Goal: Communication & Community: Answer question/provide support

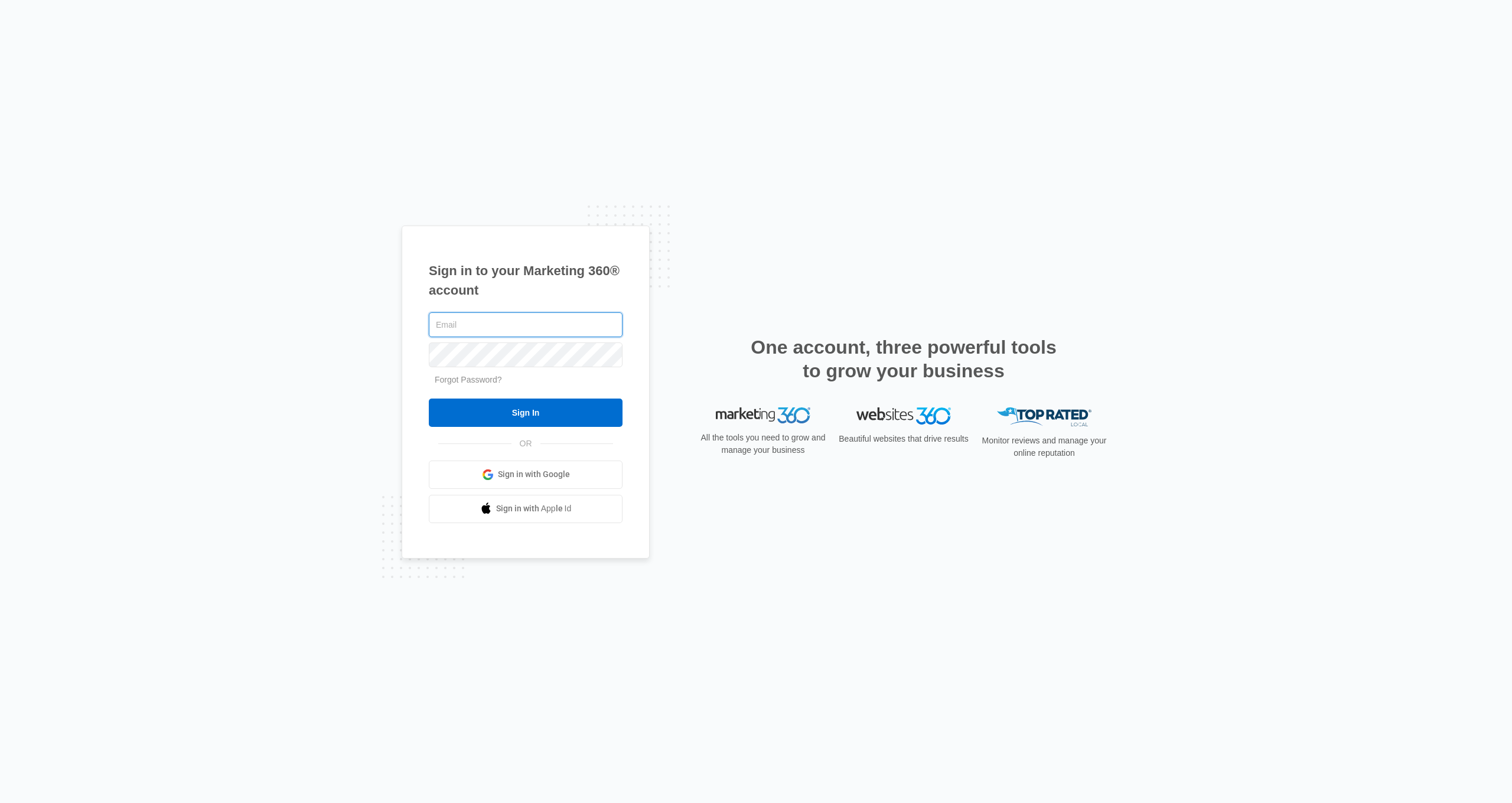
type input "[EMAIL_ADDRESS][DOMAIN_NAME]"
click at [525, 412] on input "Sign In" at bounding box center [525, 412] width 194 height 28
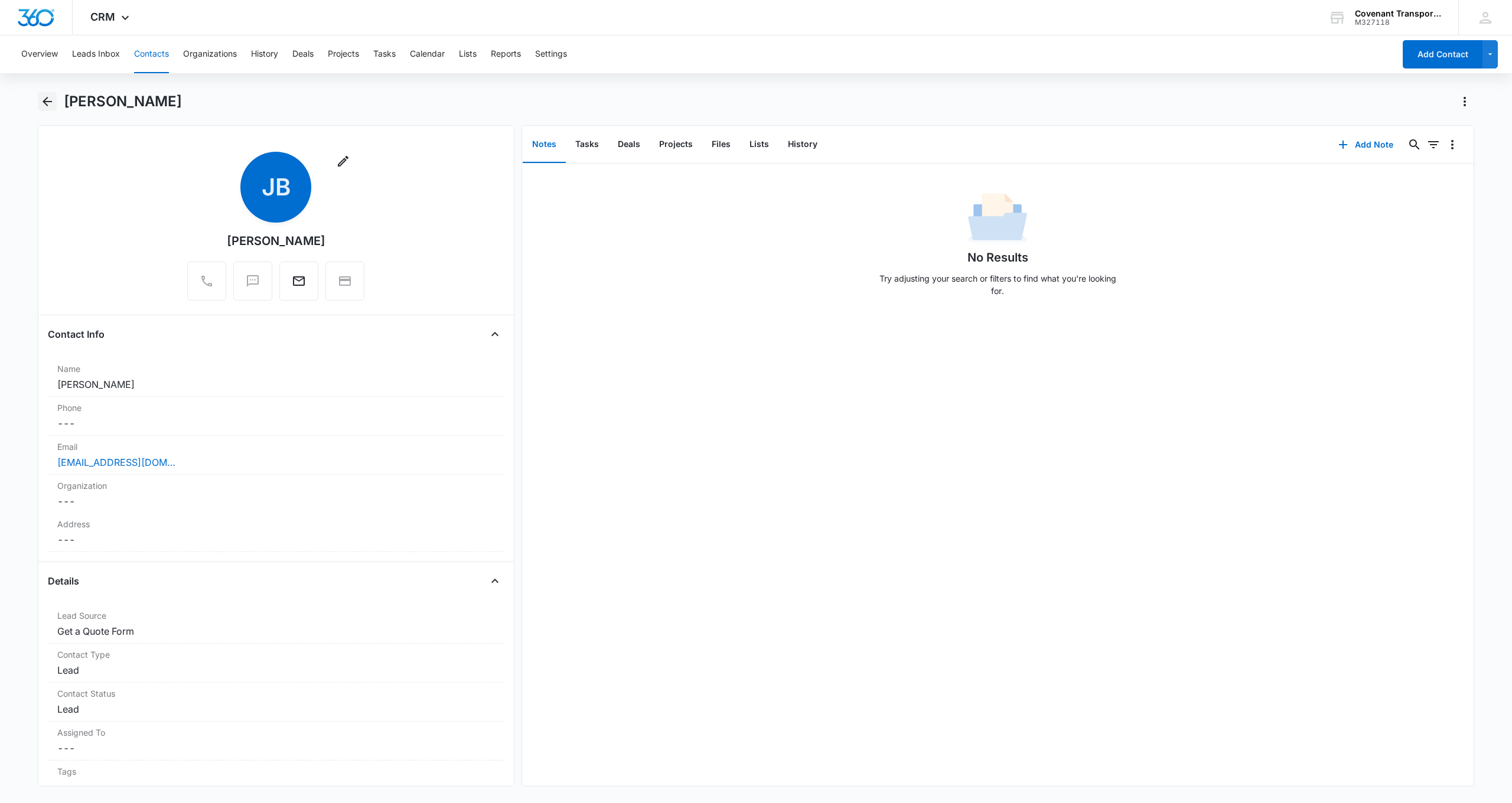
click at [47, 106] on icon "Back" at bounding box center [48, 101] width 10 height 10
click at [48, 57] on button "Overview" at bounding box center [40, 54] width 37 height 38
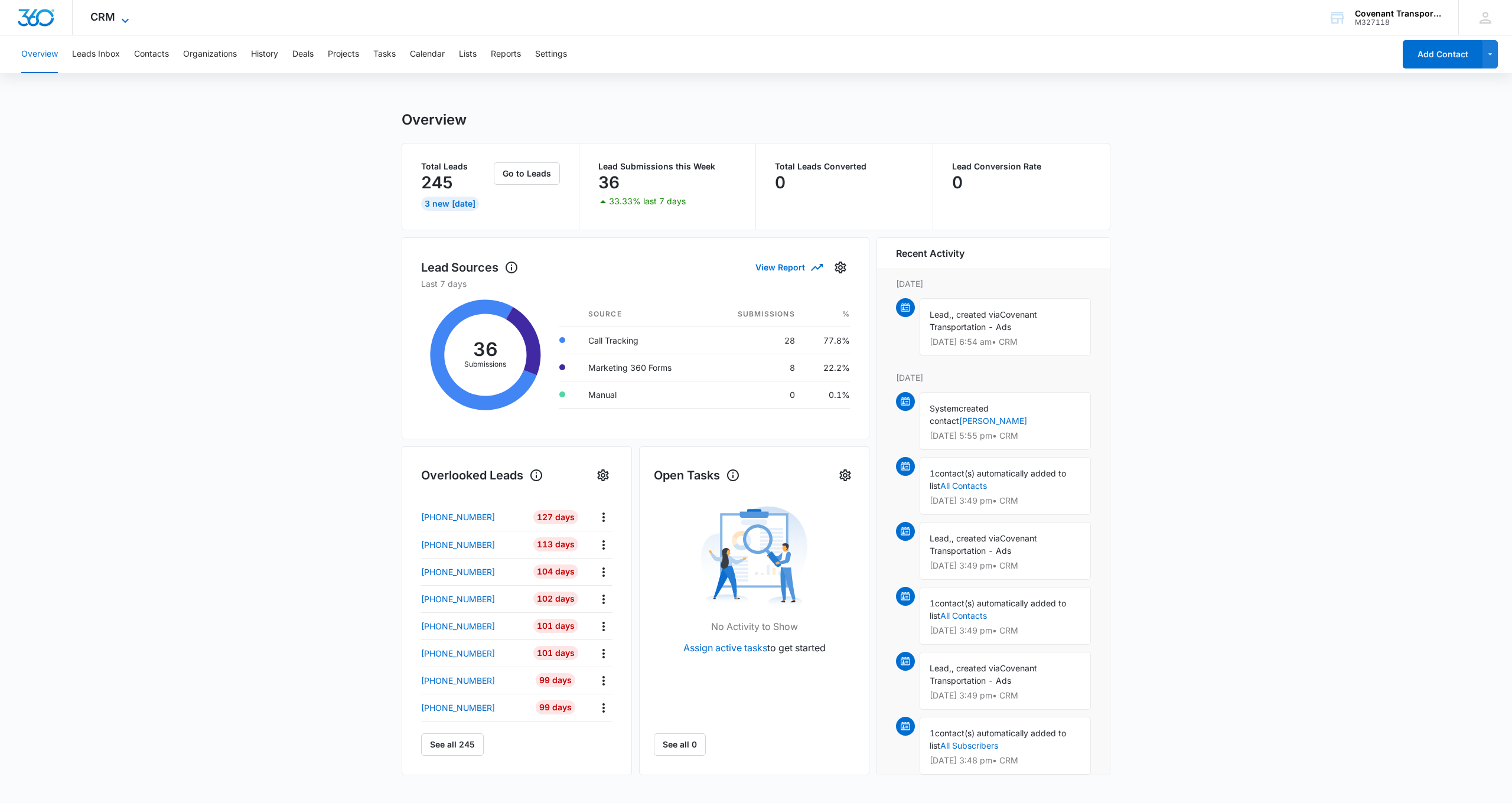
click at [126, 20] on icon at bounding box center [125, 20] width 7 height 4
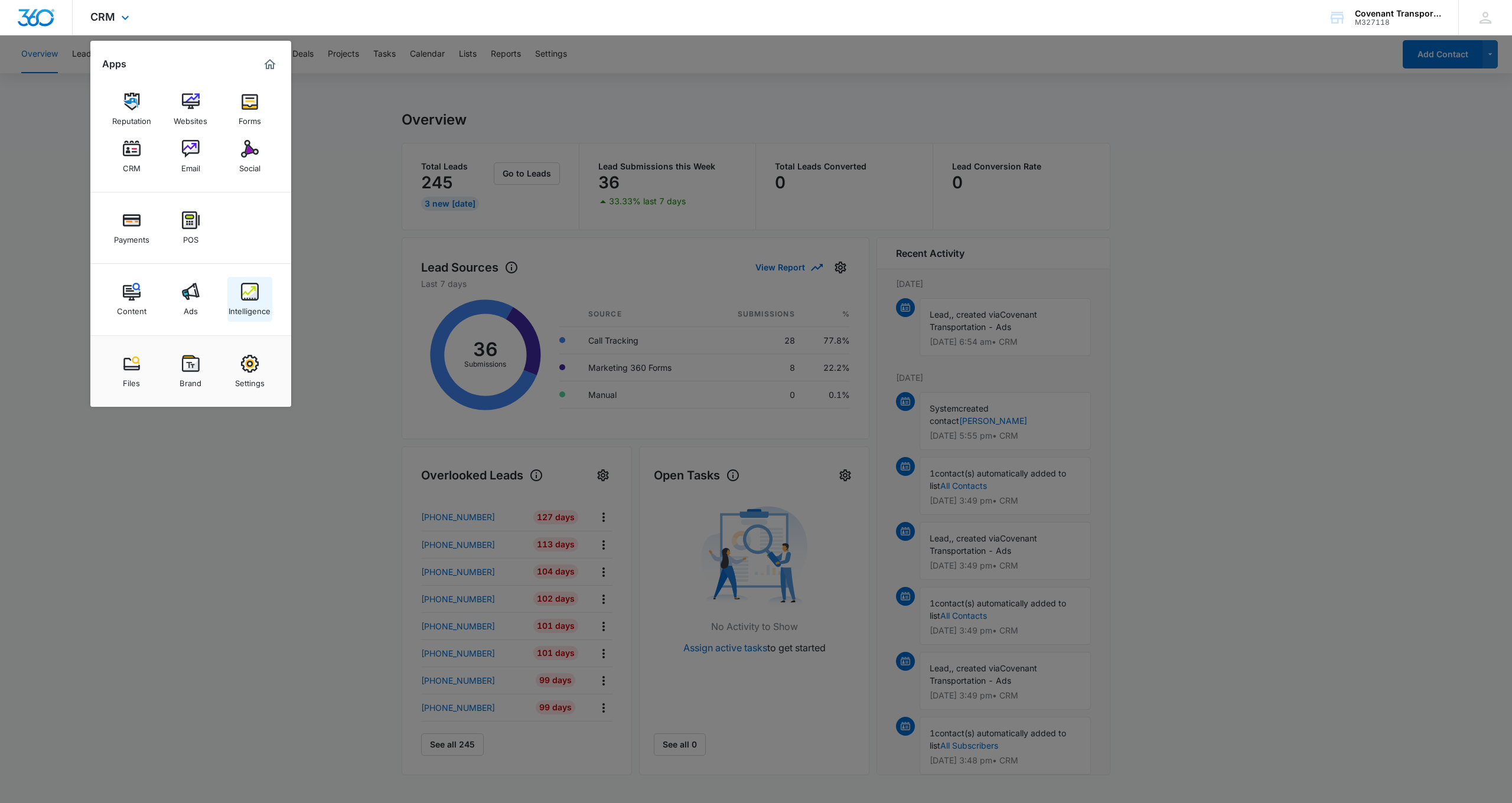
click at [246, 304] on div "Intelligence" at bounding box center [249, 309] width 42 height 16
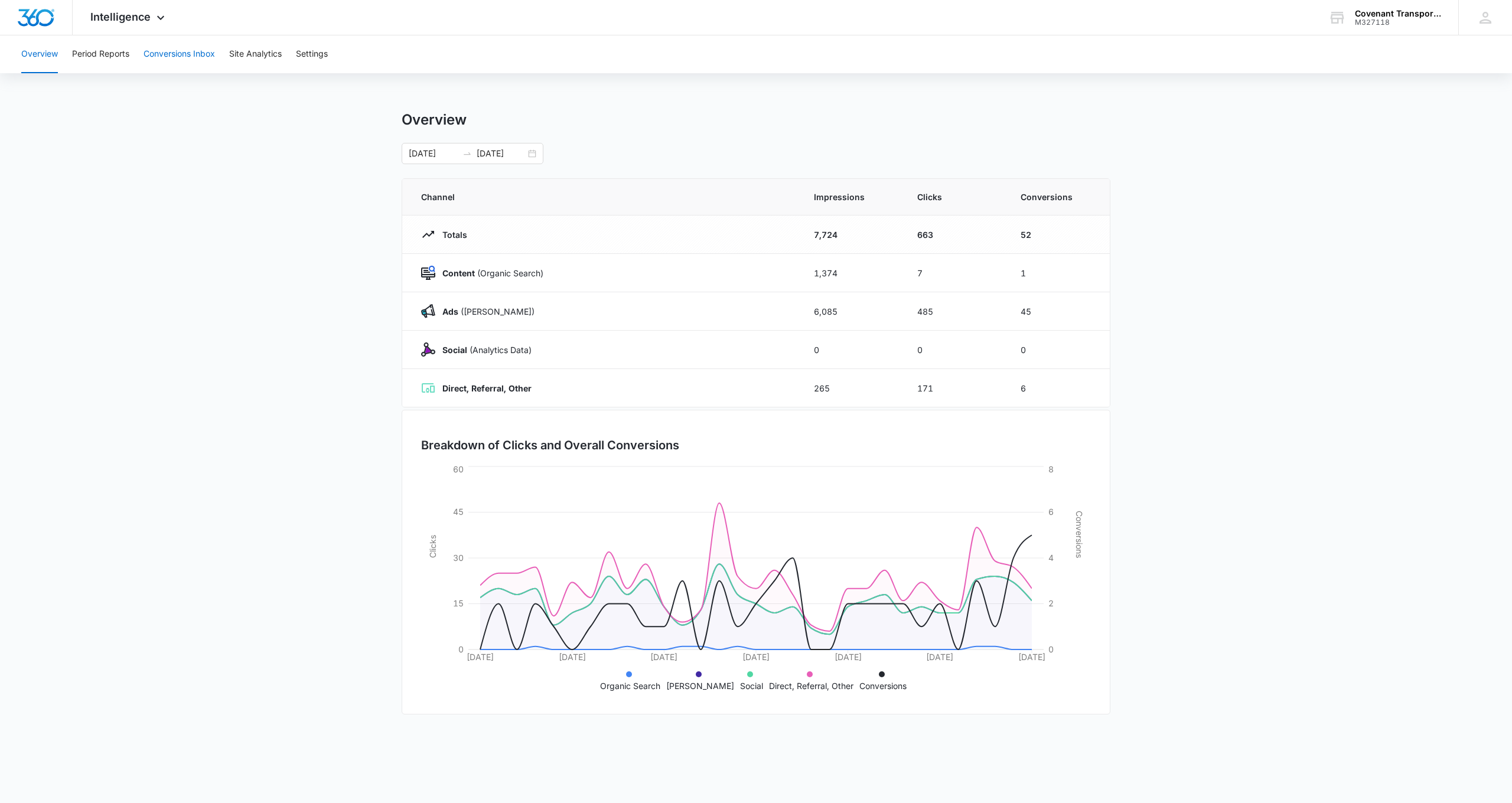
click at [210, 48] on button "Conversions Inbox" at bounding box center [178, 54] width 71 height 38
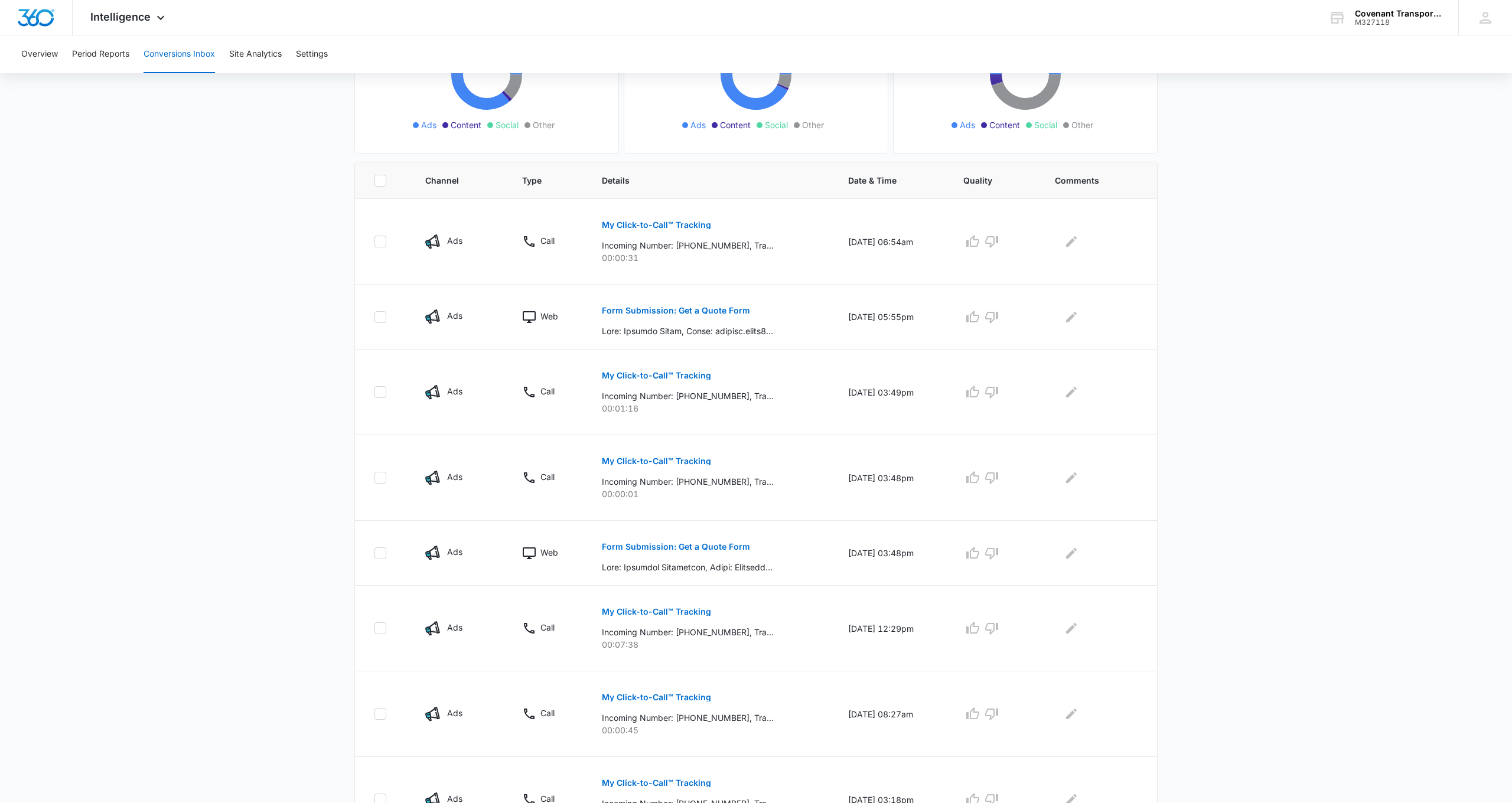
scroll to position [177, 0]
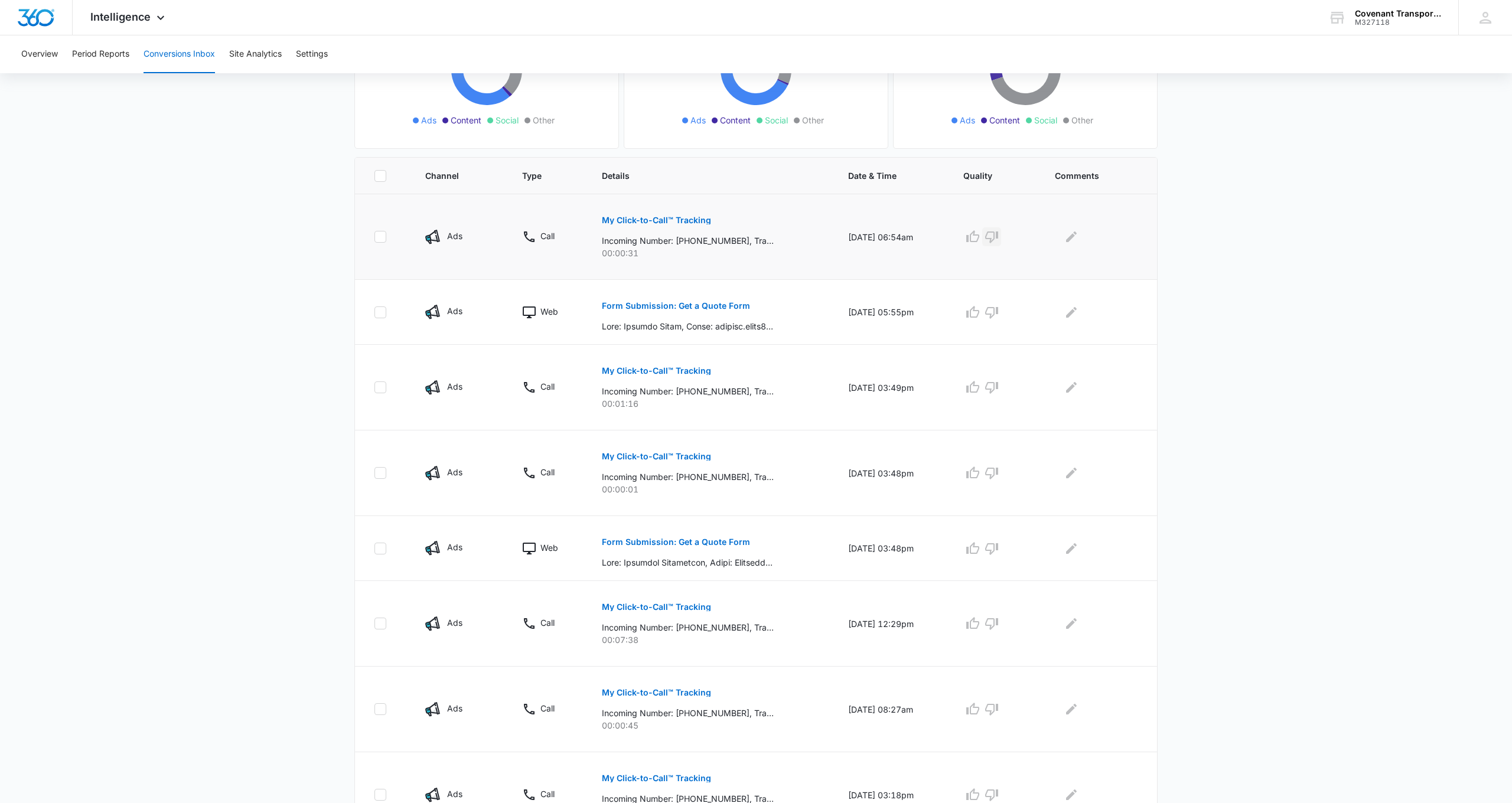
click at [998, 238] on icon "button" at bounding box center [991, 238] width 13 height 12
click at [999, 388] on icon "button" at bounding box center [991, 387] width 15 height 15
click at [998, 477] on icon "button" at bounding box center [991, 474] width 13 height 12
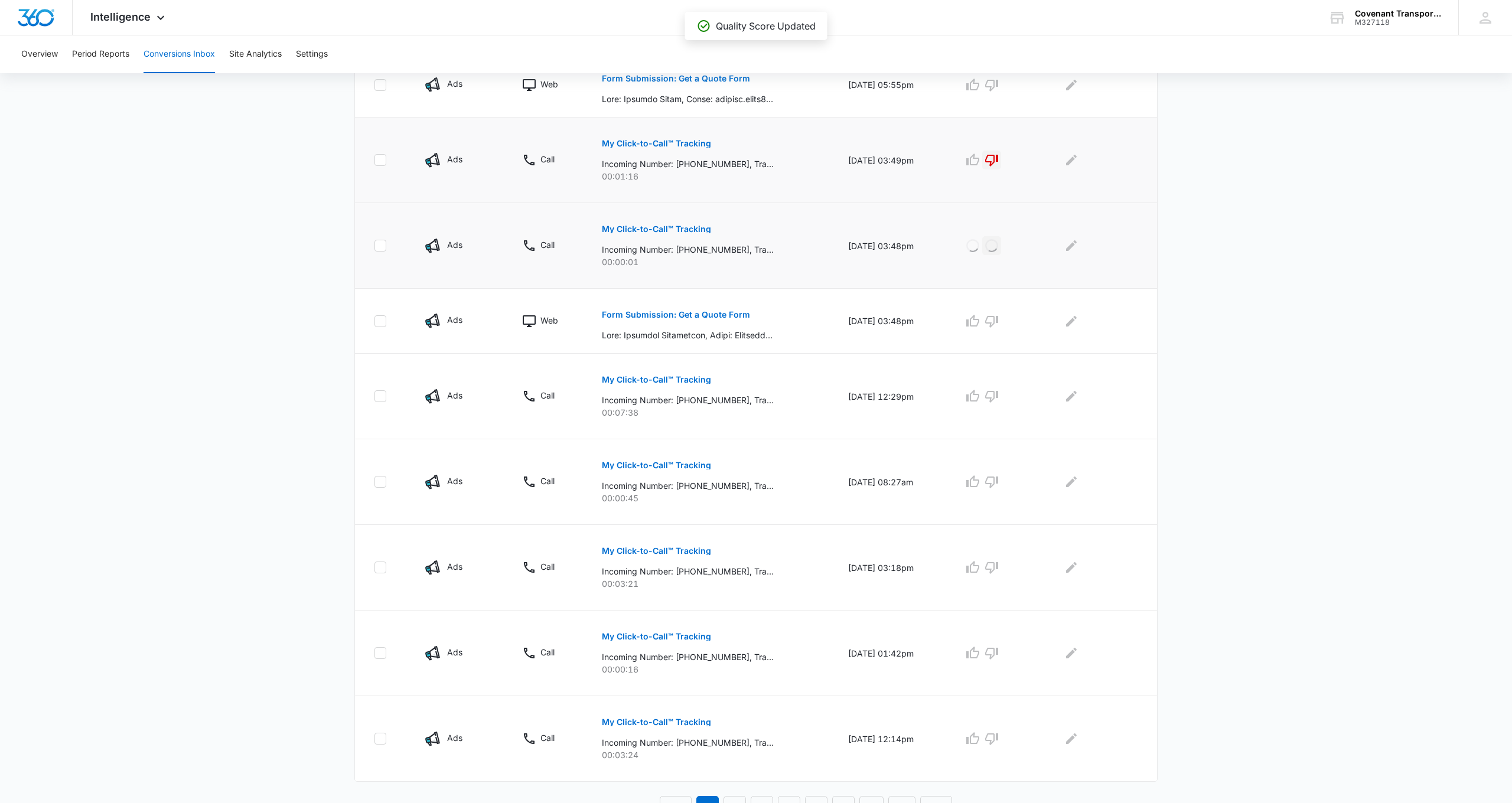
scroll to position [409, 0]
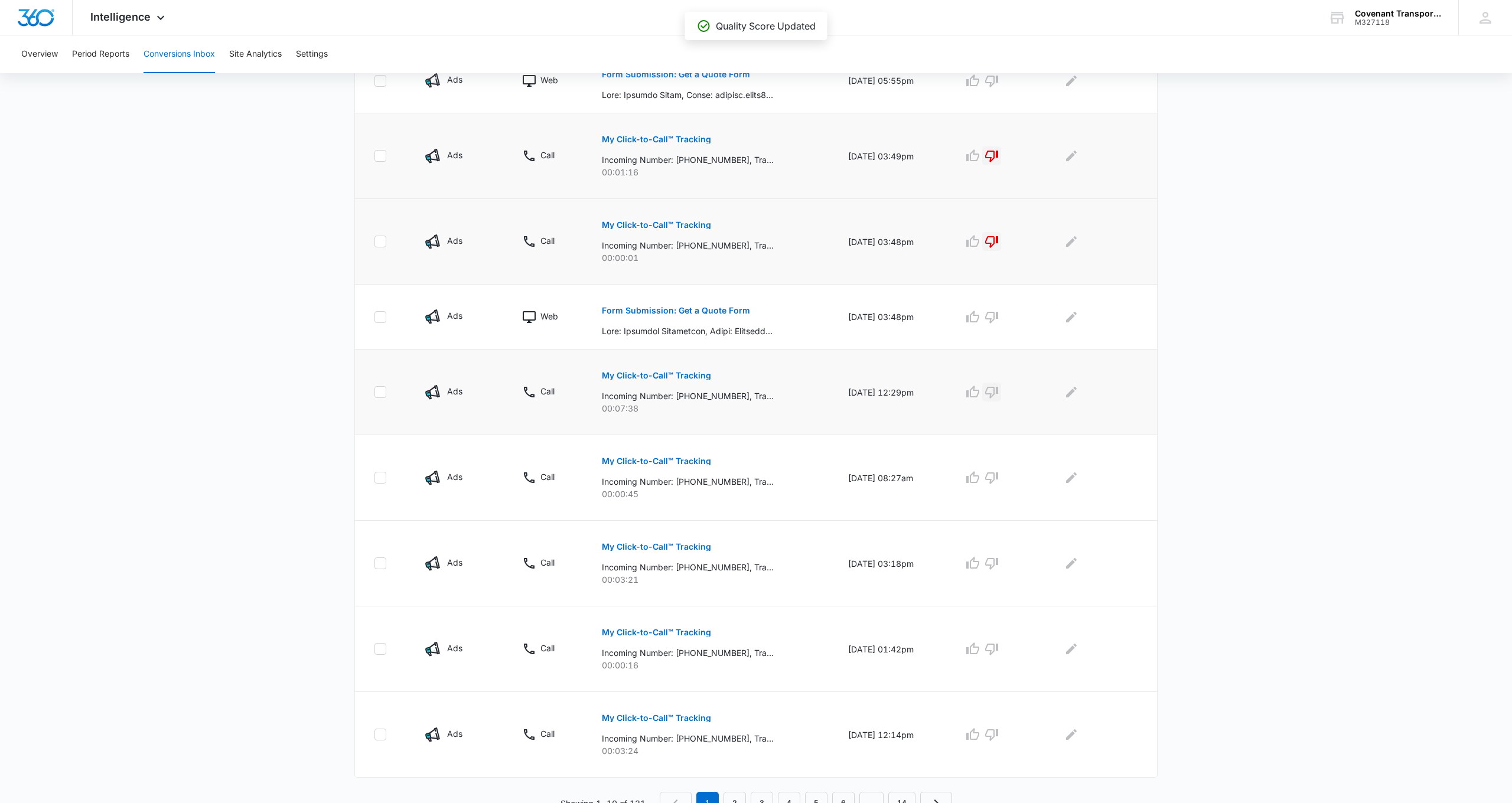
click at [996, 395] on icon "button" at bounding box center [991, 393] width 13 height 12
click at [998, 477] on icon "button" at bounding box center [991, 478] width 15 height 15
click at [994, 564] on icon "button" at bounding box center [991, 564] width 13 height 12
click at [998, 650] on icon "button" at bounding box center [991, 649] width 15 height 15
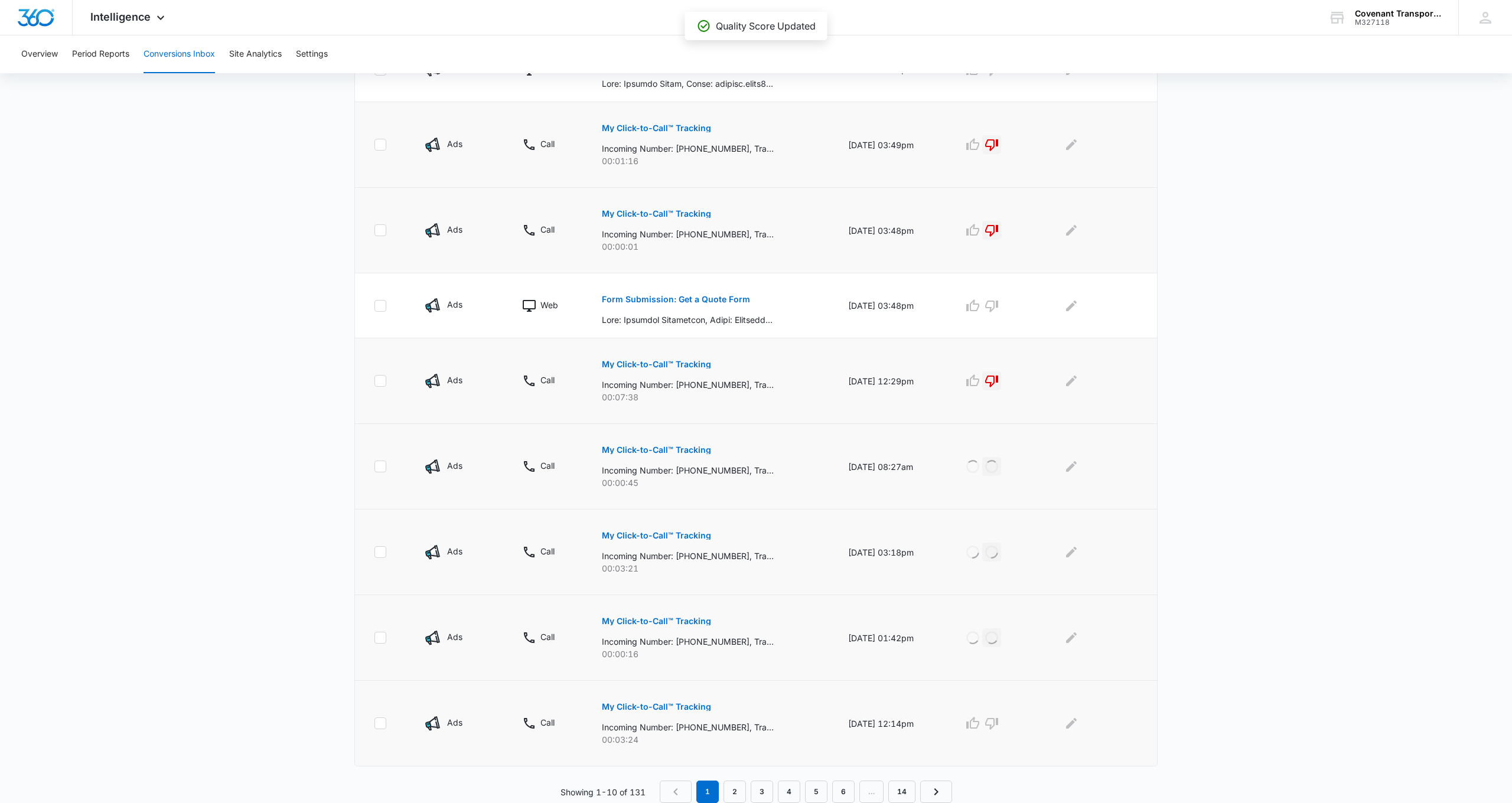
scroll to position [421, 0]
click at [999, 721] on icon "button" at bounding box center [991, 723] width 15 height 15
click at [735, 788] on link "2" at bounding box center [735, 791] width 22 height 22
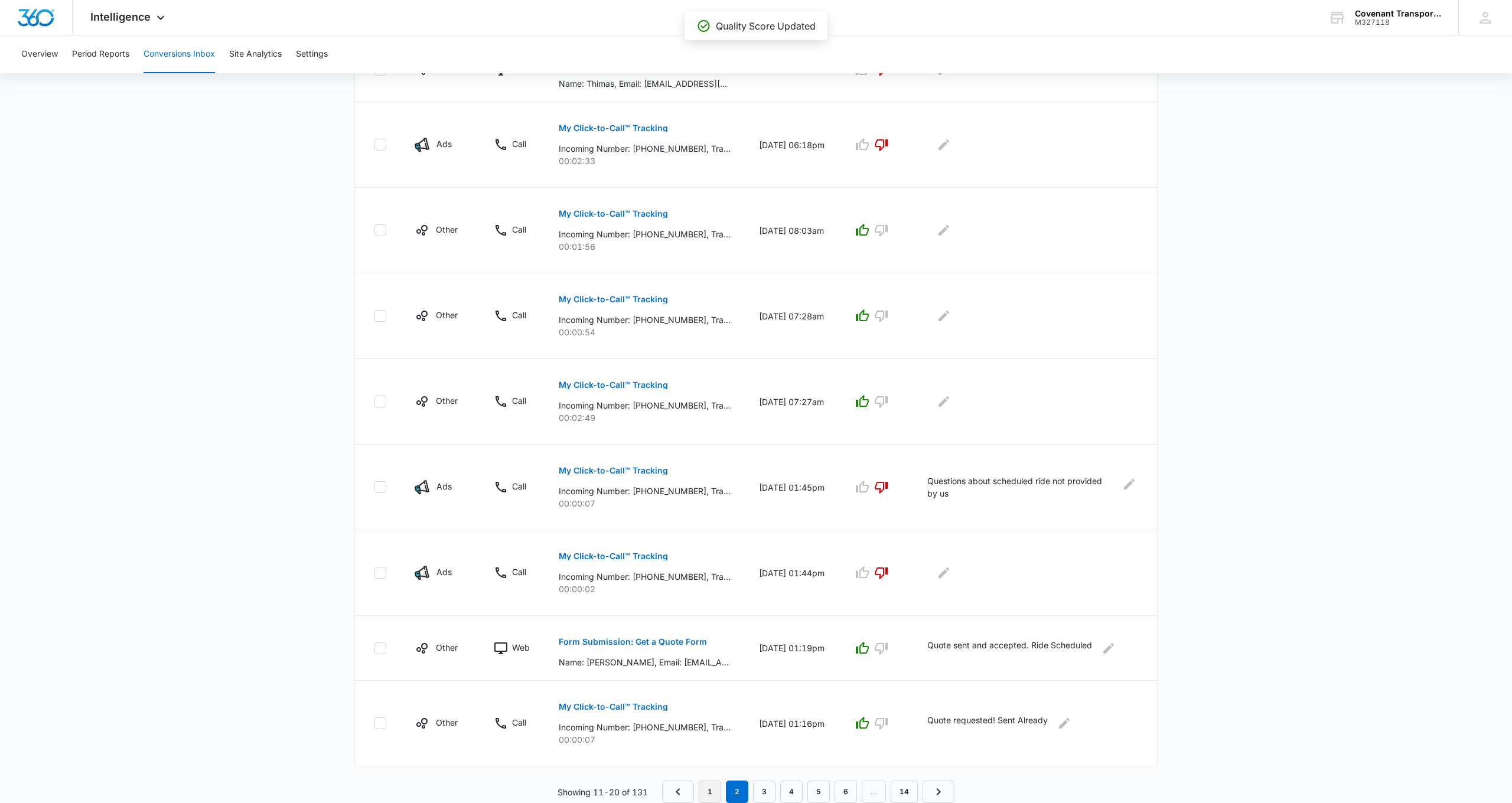
click at [705, 789] on link "1" at bounding box center [709, 791] width 22 height 22
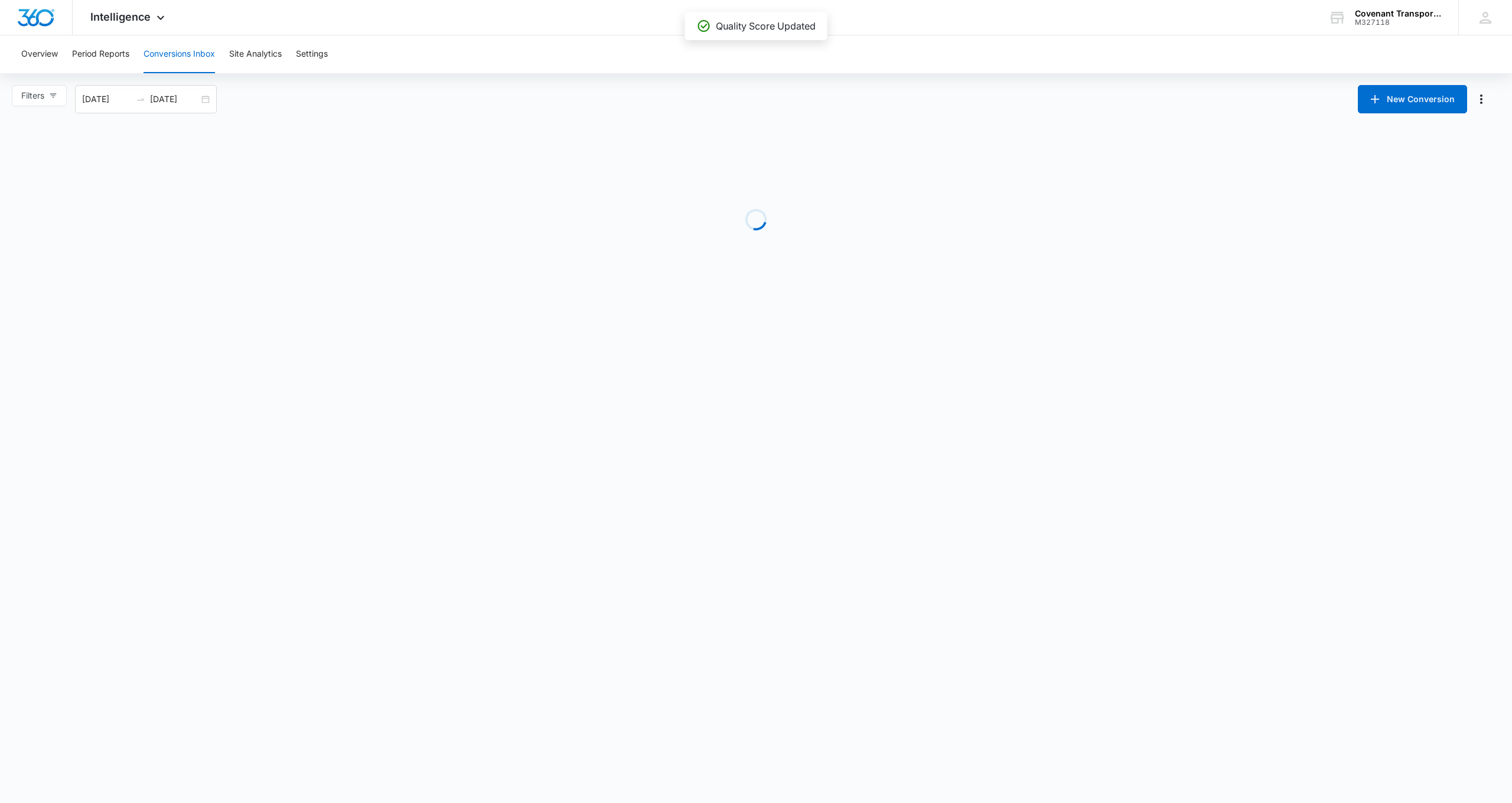
scroll to position [0, 0]
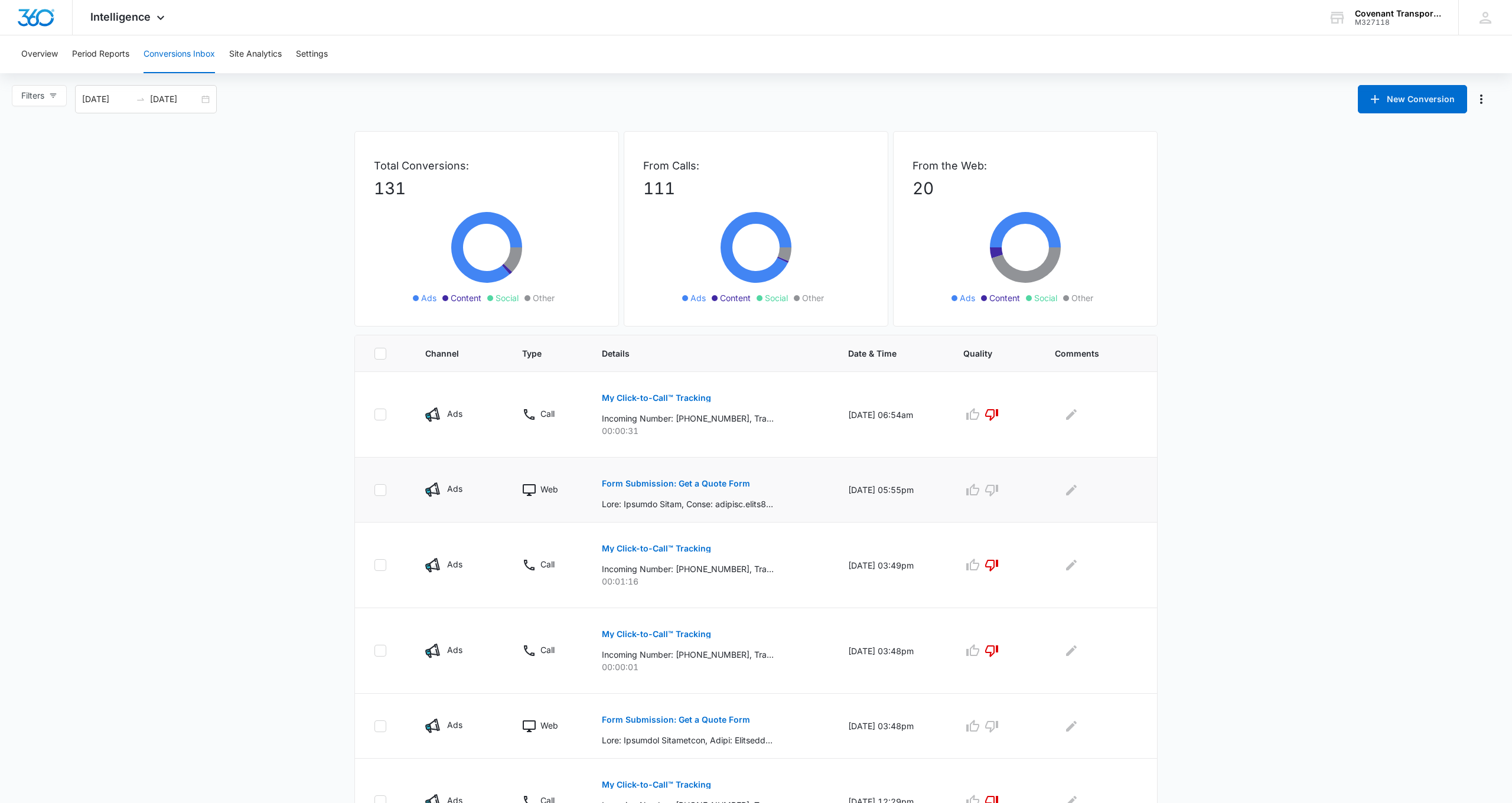
click at [704, 483] on p "Form Submission: Get a Quote Form" at bounding box center [676, 483] width 148 height 8
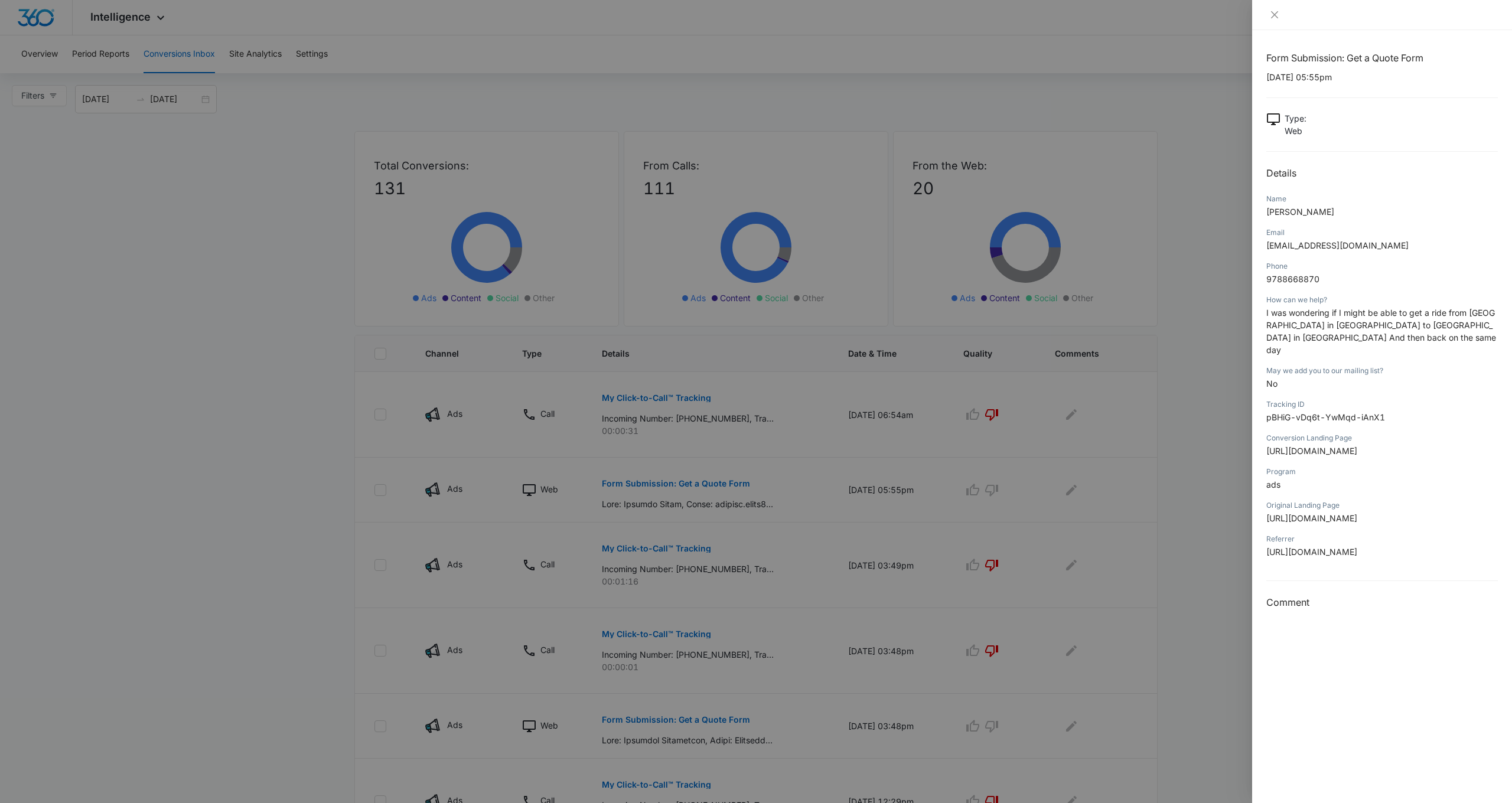
click at [1073, 491] on div at bounding box center [756, 402] width 1512 height 803
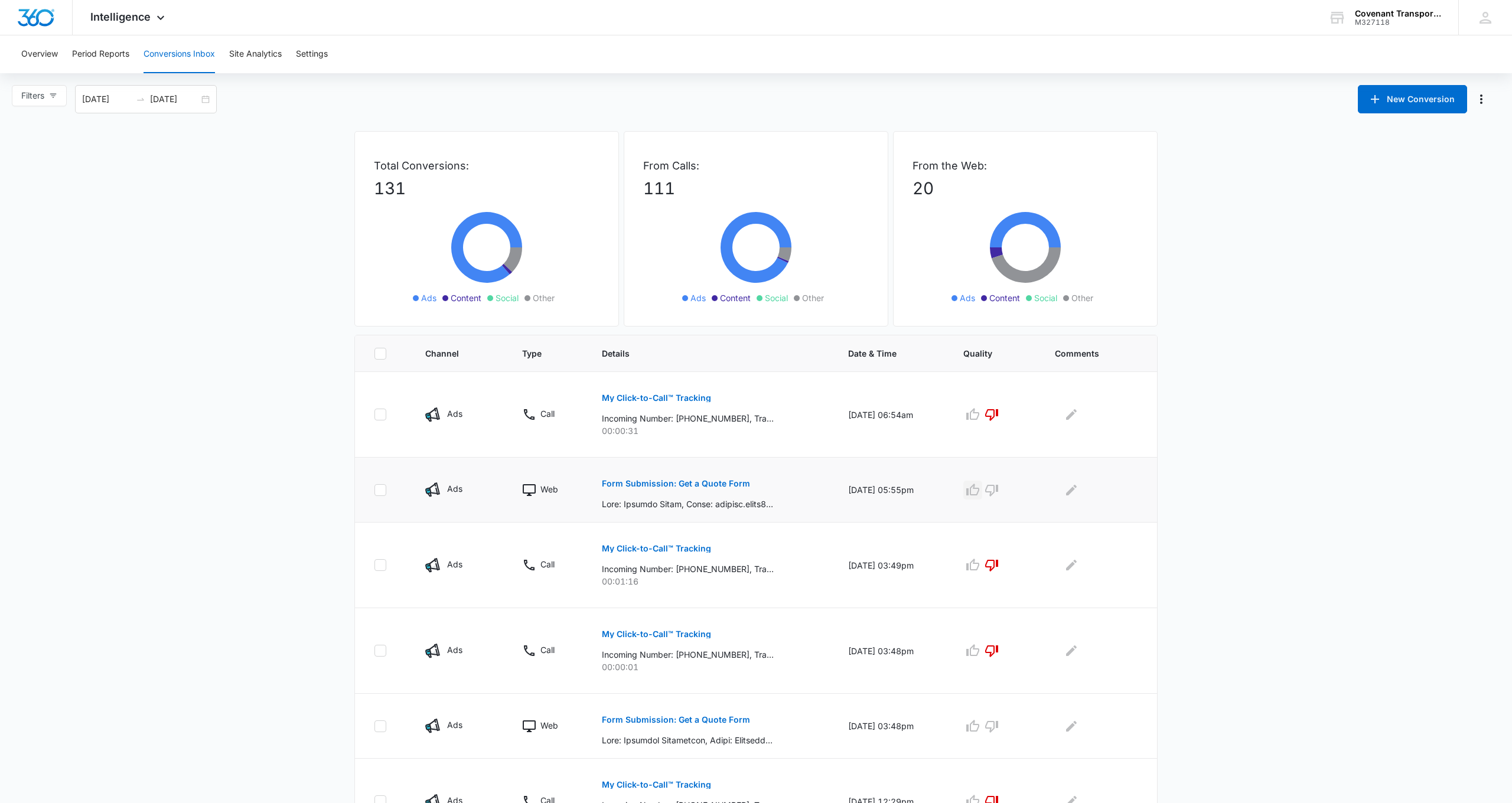
click at [975, 496] on icon "button" at bounding box center [972, 490] width 15 height 15
click at [1073, 491] on icon "Edit Comments" at bounding box center [1071, 489] width 11 height 11
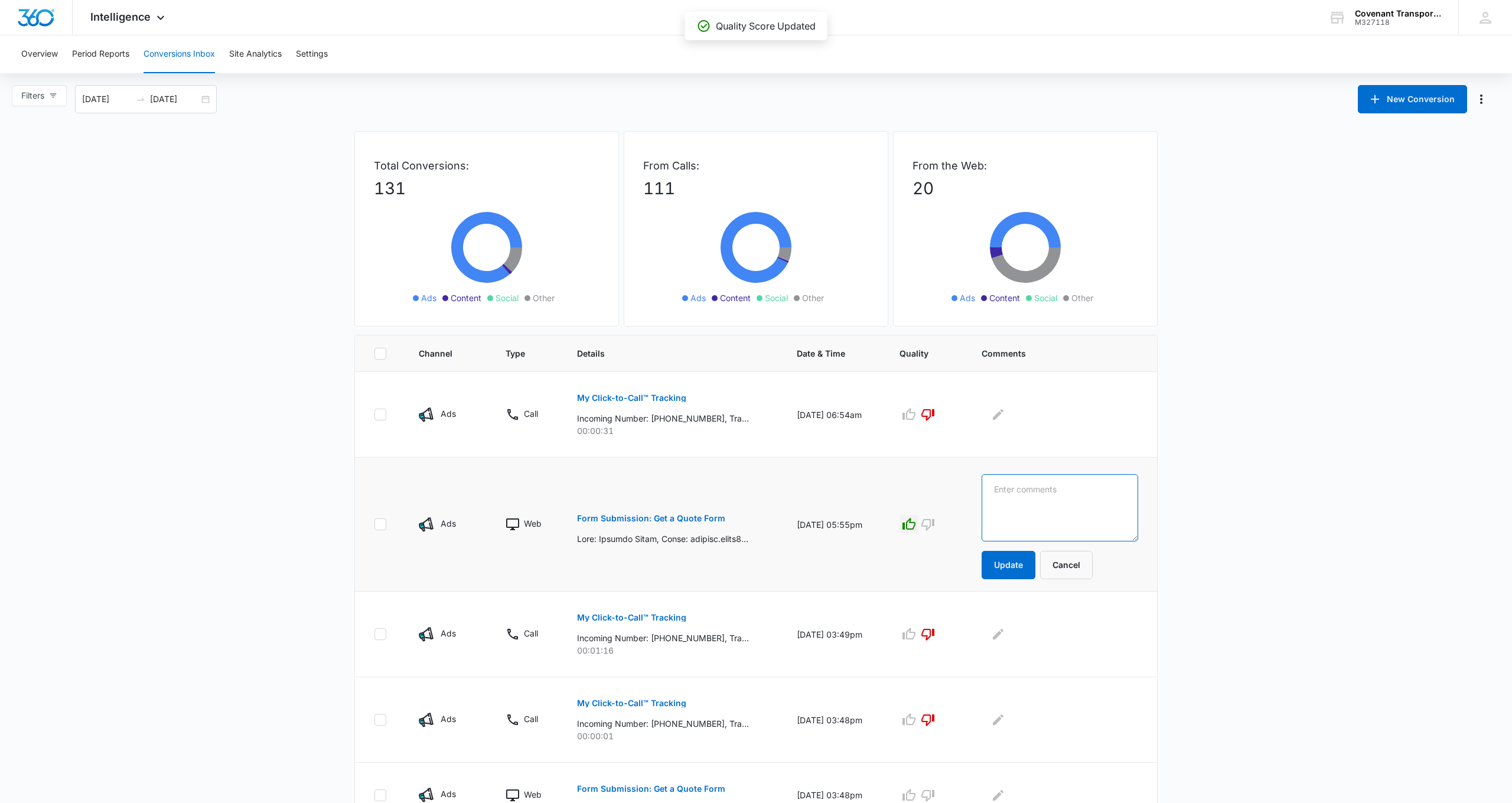
click at [1055, 493] on textarea at bounding box center [1059, 508] width 157 height 67
type textarea "Ride Inquiry details sent. Awaiting response"
click at [1023, 571] on button "Update" at bounding box center [1007, 565] width 54 height 28
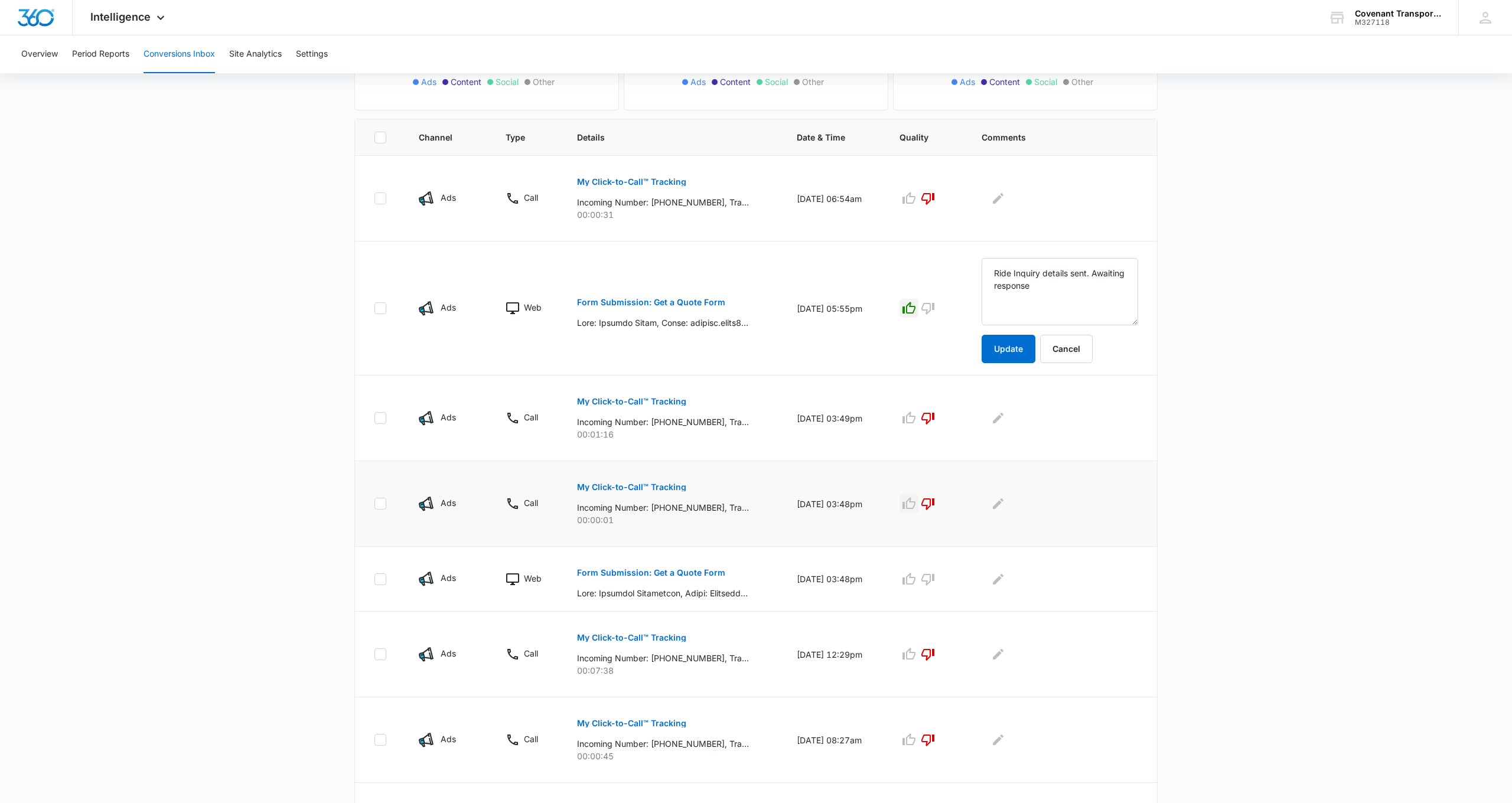
scroll to position [221, 0]
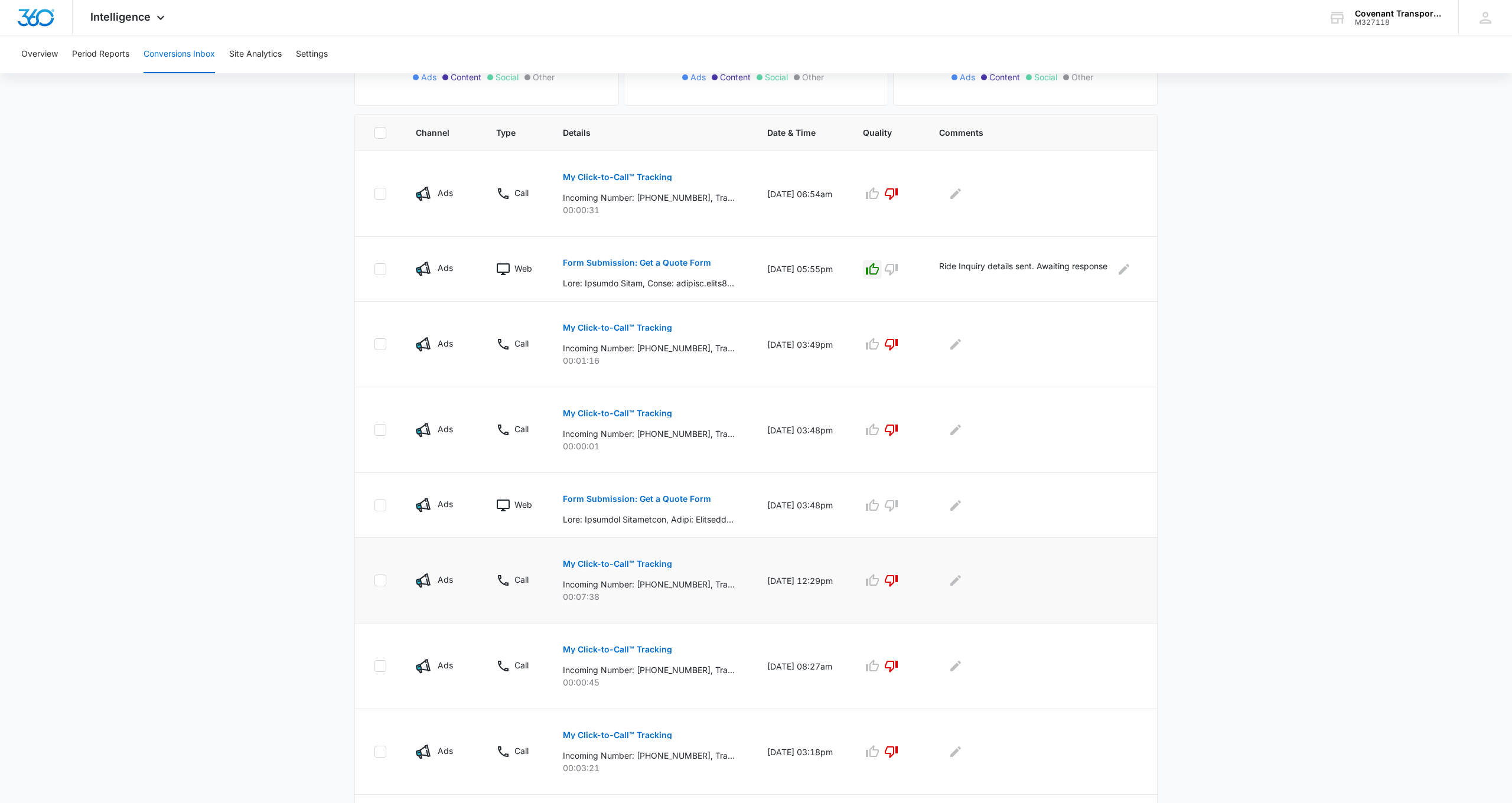
click at [695, 566] on div "My Click-to-Call™ Tracking Incoming Number: +16174070946, Tracking Number: +197…" at bounding box center [651, 576] width 176 height 54
click at [660, 497] on p "Form Submission: Get a Quote Form" at bounding box center [637, 499] width 148 height 8
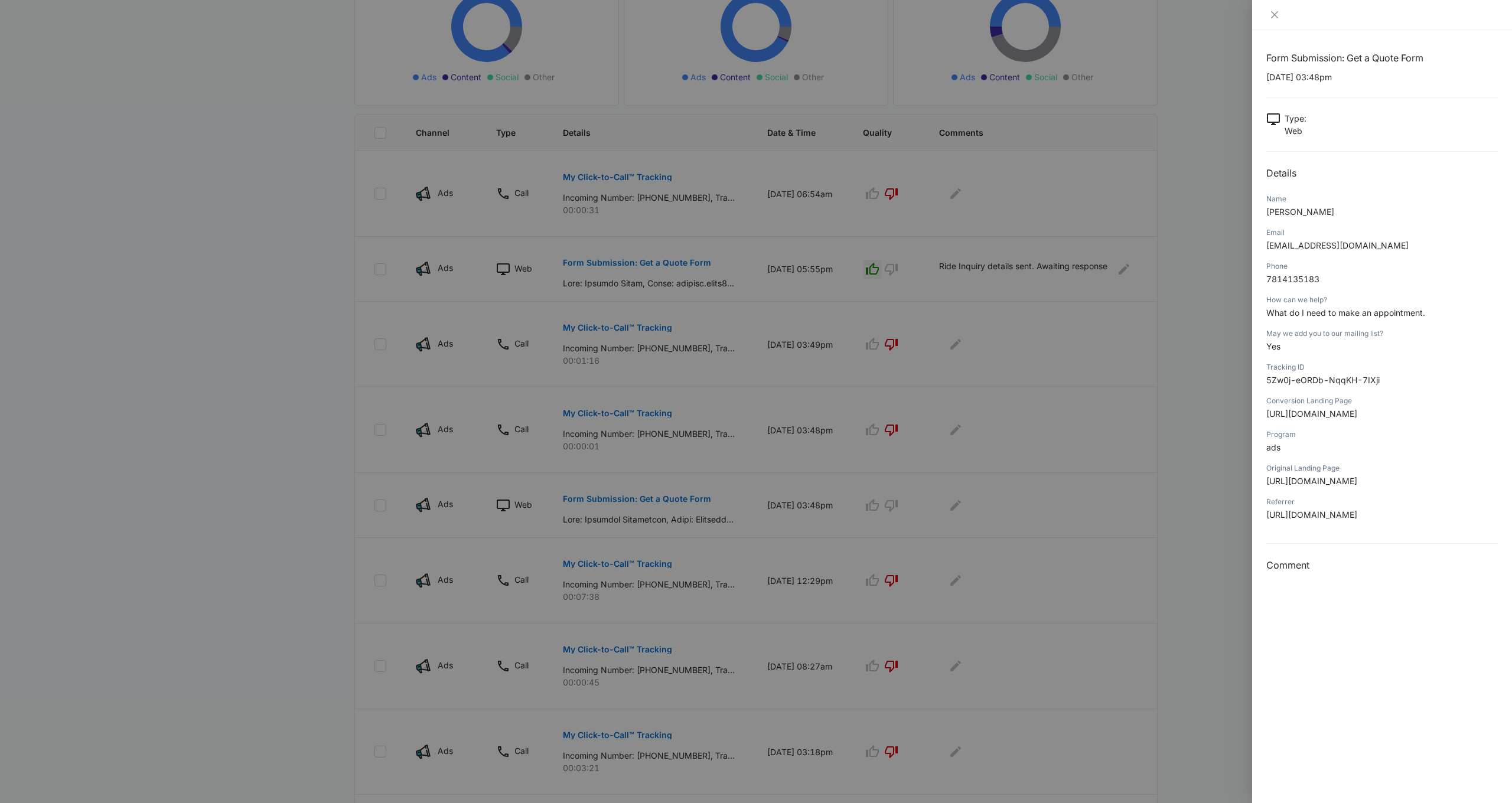
click at [882, 505] on div at bounding box center [756, 402] width 1512 height 803
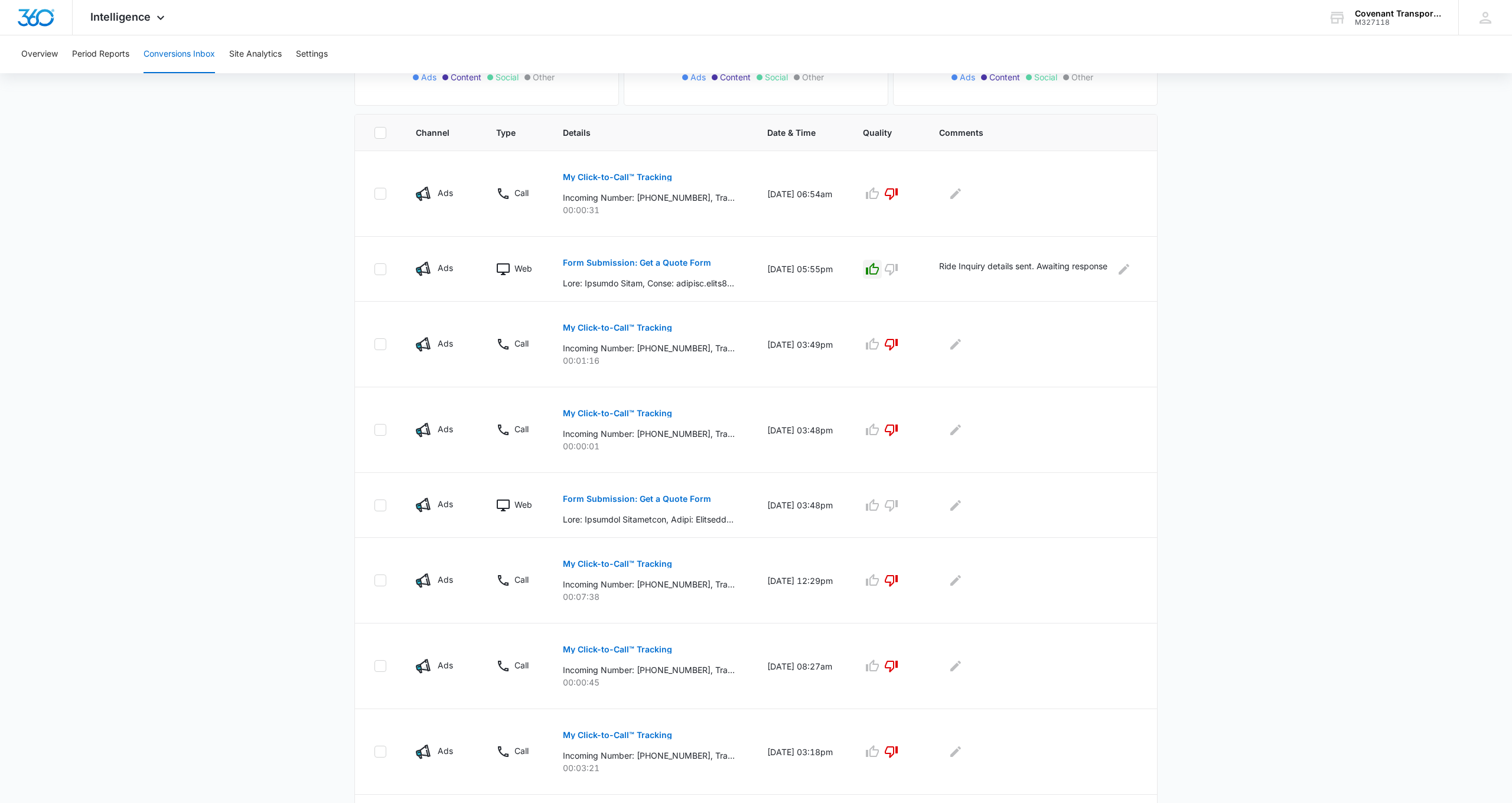
click at [880, 505] on icon "button" at bounding box center [872, 506] width 15 height 15
click at [961, 505] on icon "Edit Comments" at bounding box center [955, 505] width 11 height 11
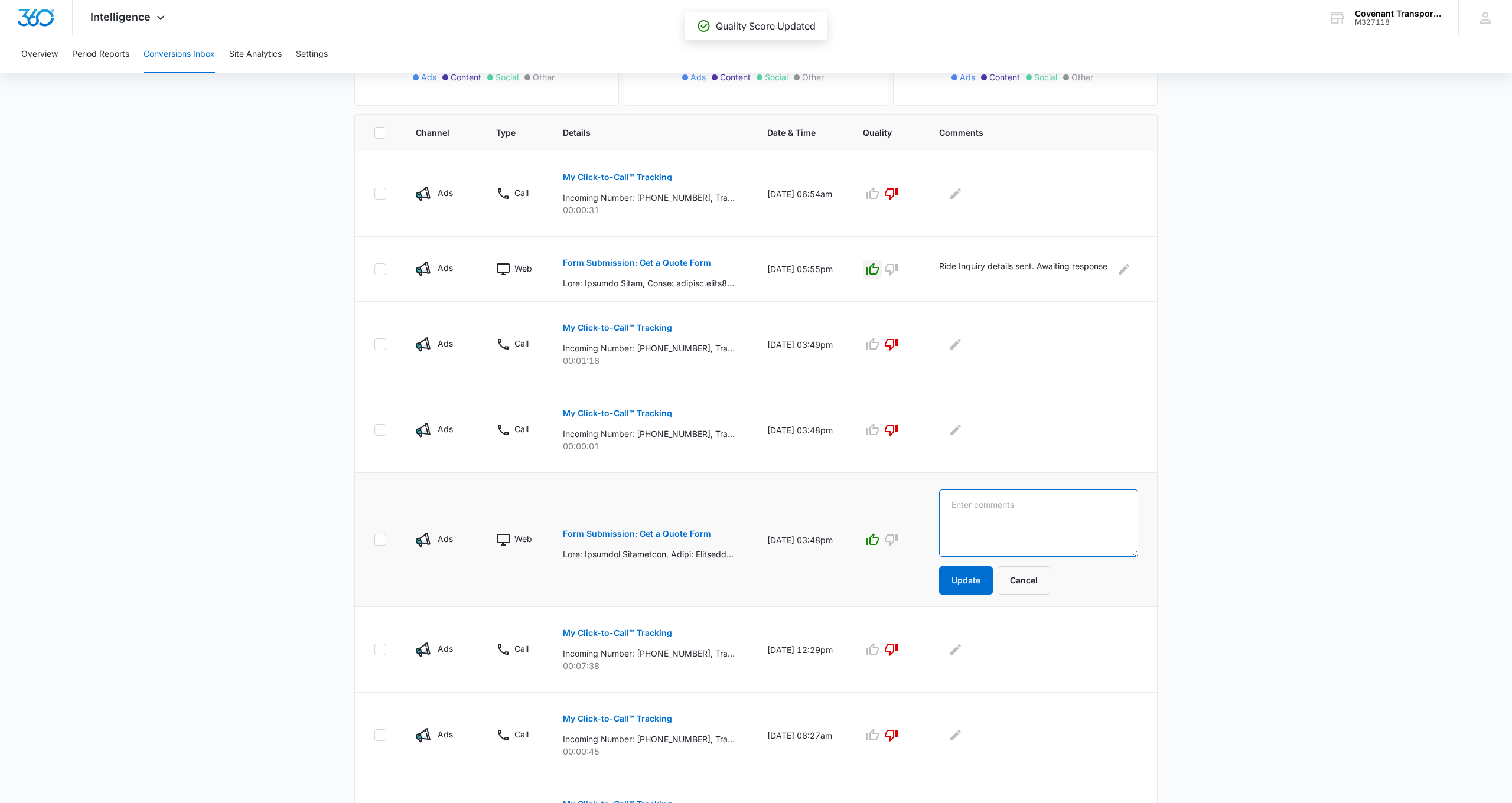
click at [962, 505] on textarea at bounding box center [1039, 523] width 199 height 67
type textarea "Awaiting Response from Client"
click at [966, 584] on button "Update" at bounding box center [965, 580] width 54 height 28
